Goal: Task Accomplishment & Management: Manage account settings

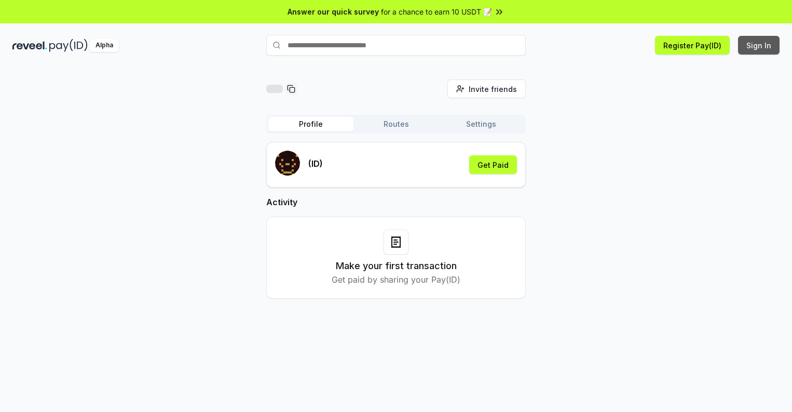
click at [760, 45] on button "Sign In" at bounding box center [759, 45] width 42 height 19
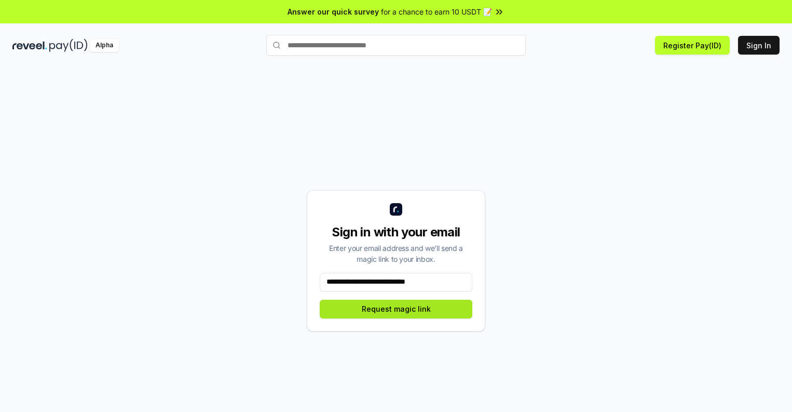
type input "**********"
click at [396, 308] on button "Request magic link" at bounding box center [396, 309] width 153 height 19
